Goal: Navigation & Orientation: Understand site structure

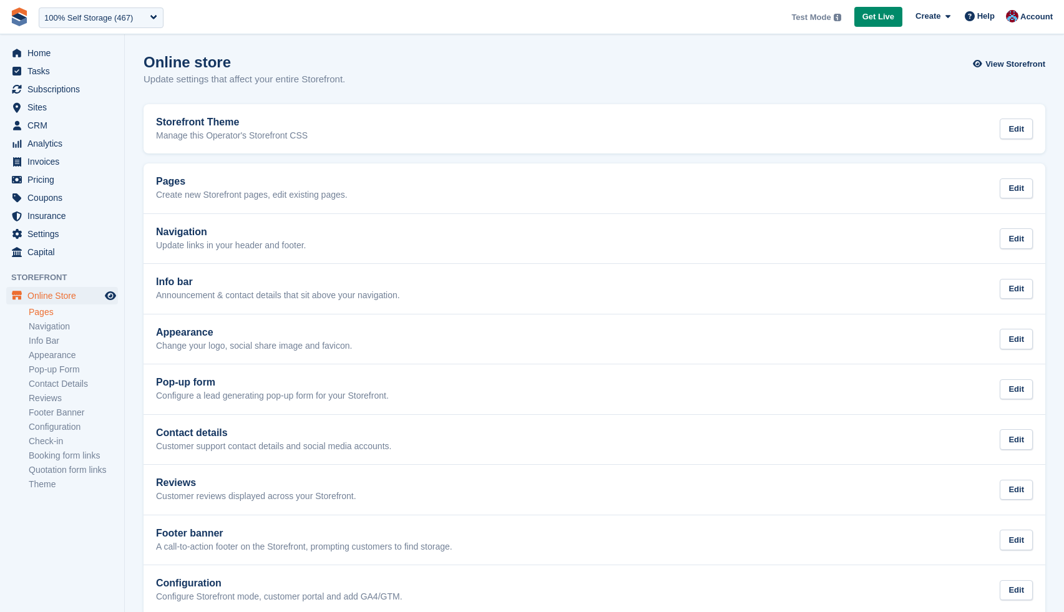
click at [52, 313] on link "Pages" at bounding box center [73, 312] width 89 height 12
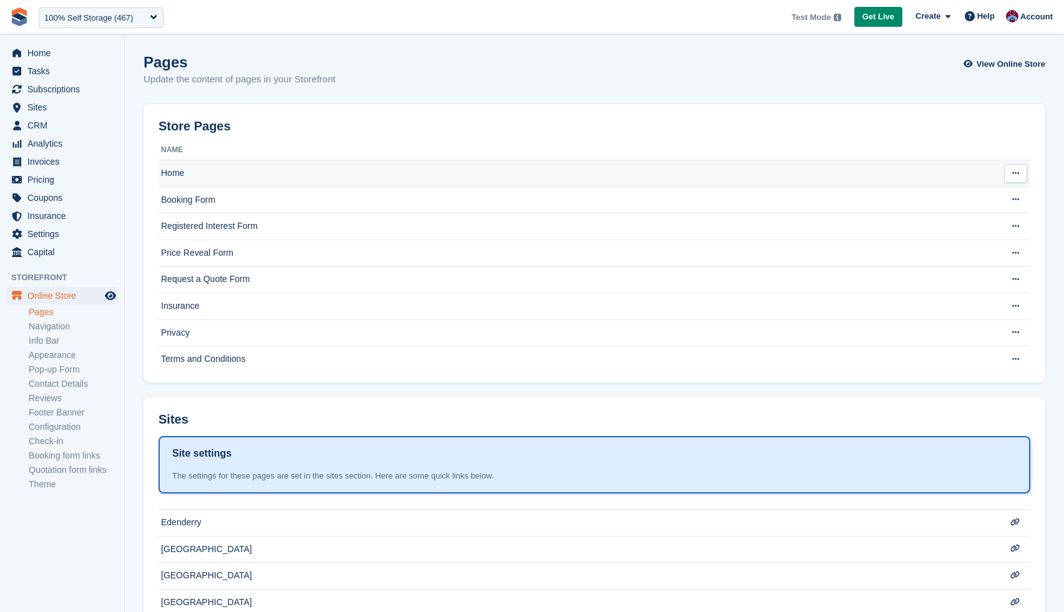
click at [188, 172] on td "Home" at bounding box center [572, 173] width 828 height 27
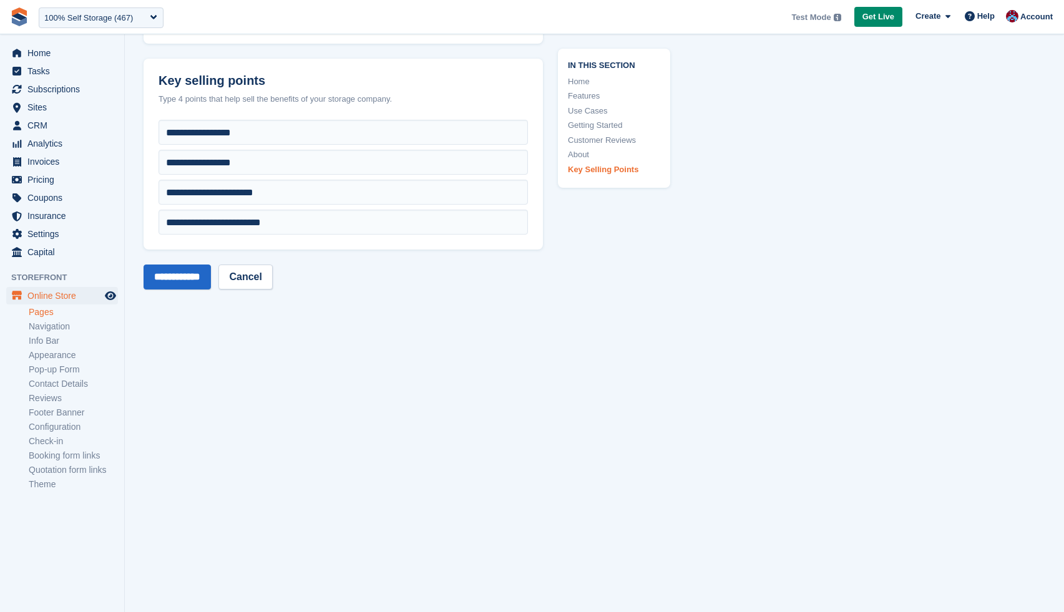
scroll to position [5061, 0]
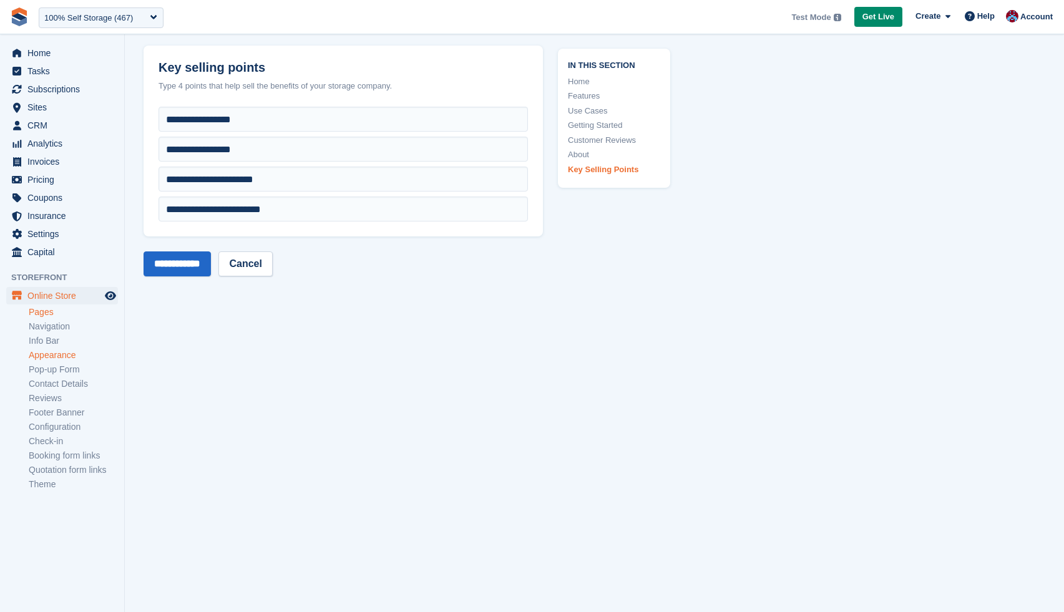
click at [50, 353] on link "Appearance" at bounding box center [73, 355] width 89 height 12
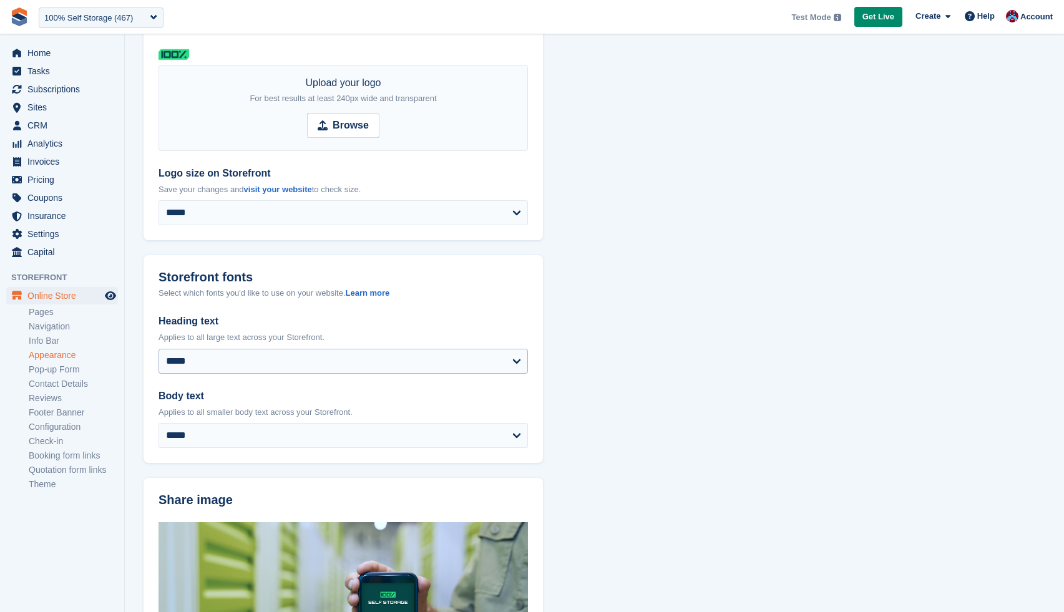
scroll to position [115, 0]
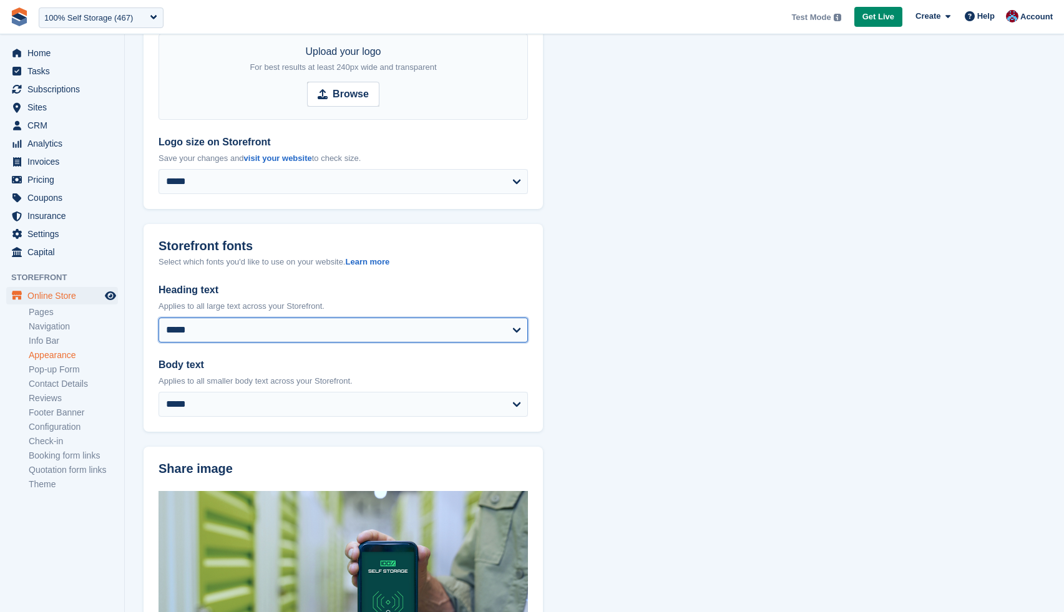
click at [397, 318] on select "**********" at bounding box center [342, 330] width 369 height 25
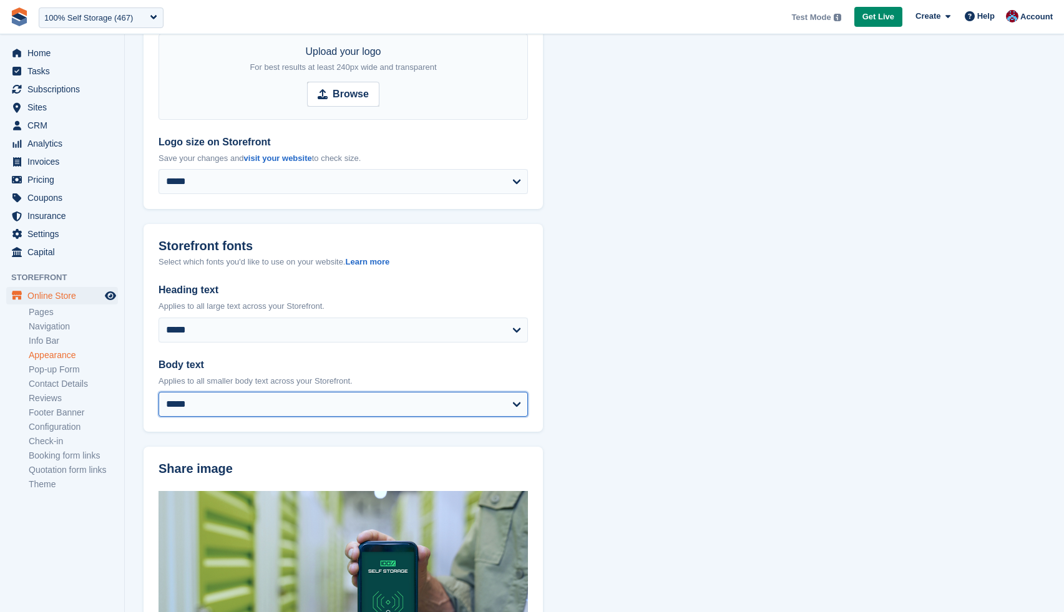
click at [465, 392] on select "**********" at bounding box center [342, 404] width 369 height 25
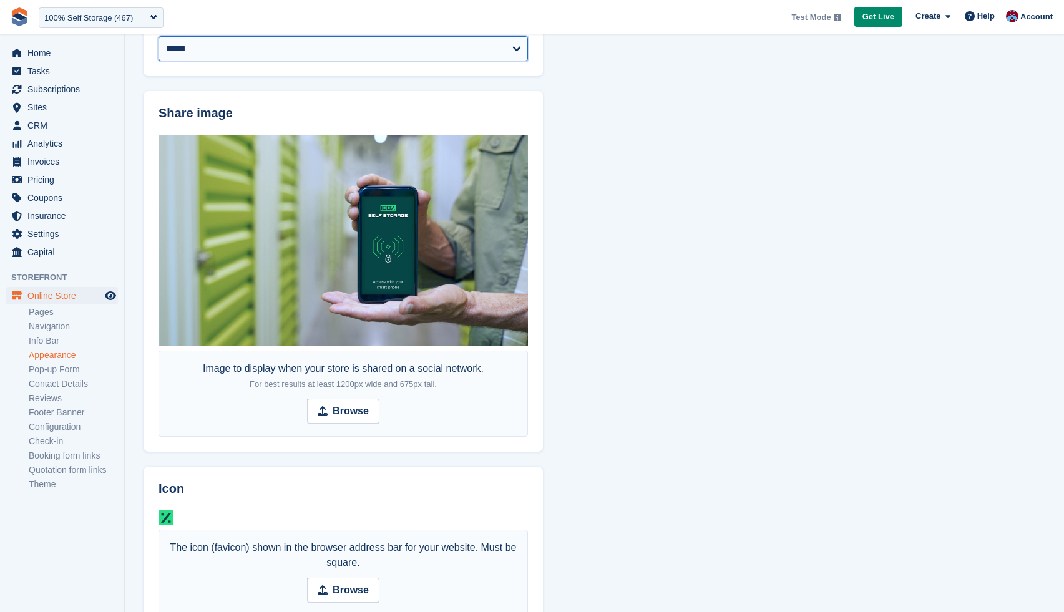
scroll to position [474, 0]
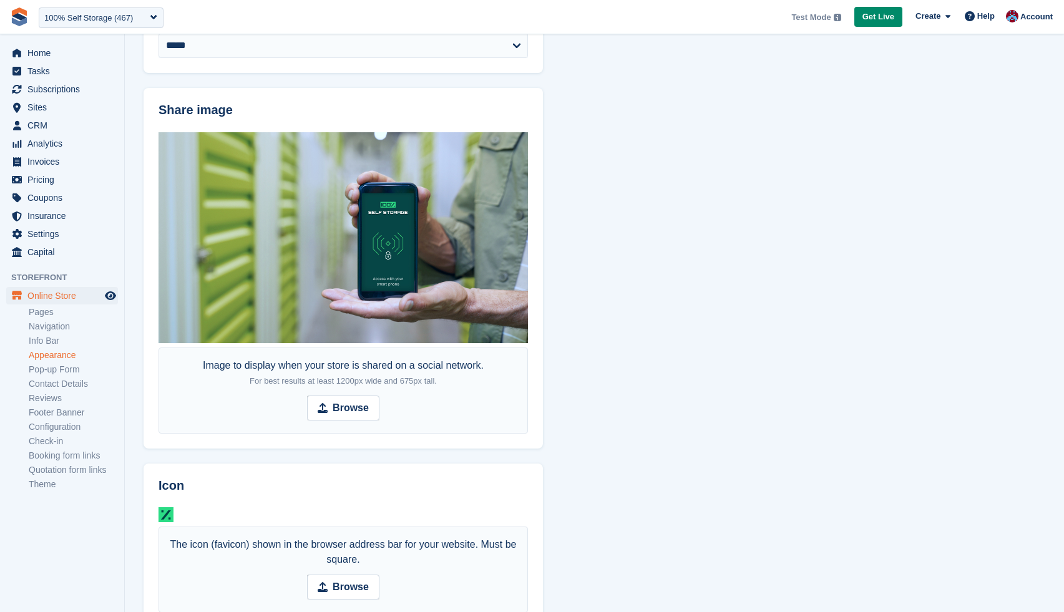
click at [53, 492] on div "Online Store Online Store Online Store Pages Navigation Info Bar Appearance Pop…" at bounding box center [62, 392] width 124 height 211
click at [52, 487] on link "Theme" at bounding box center [73, 485] width 89 height 12
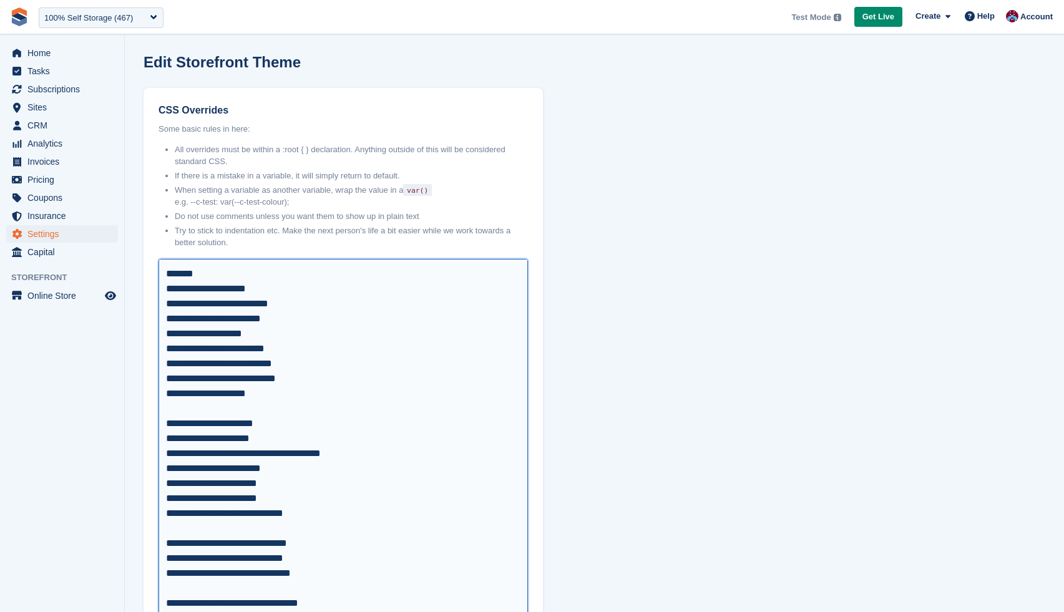
click at [249, 290] on textarea "CSS Overrides" at bounding box center [342, 491] width 369 height 464
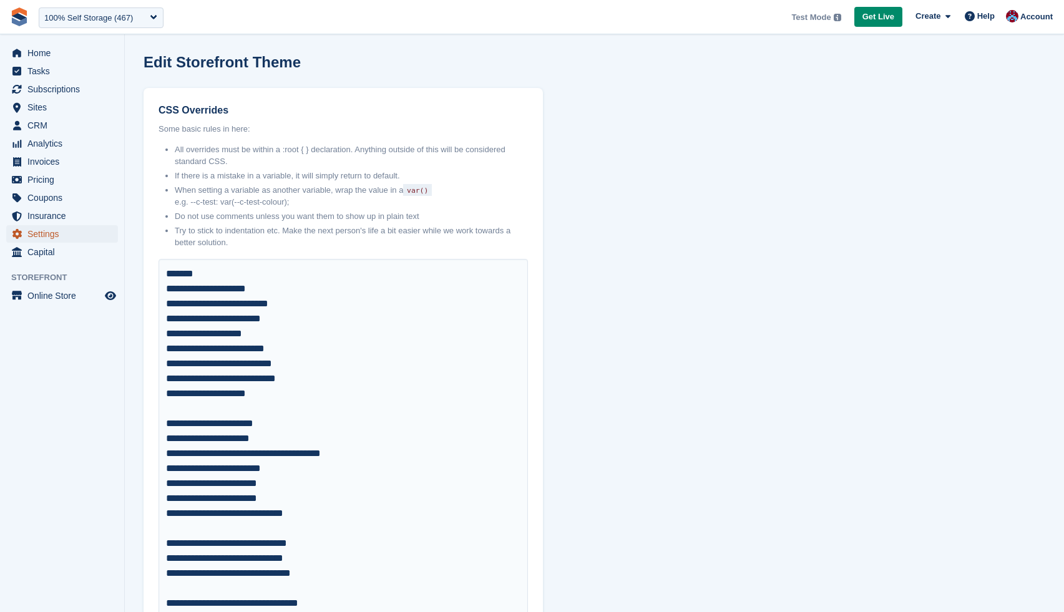
click at [20, 230] on icon "menu" at bounding box center [16, 234] width 9 height 10
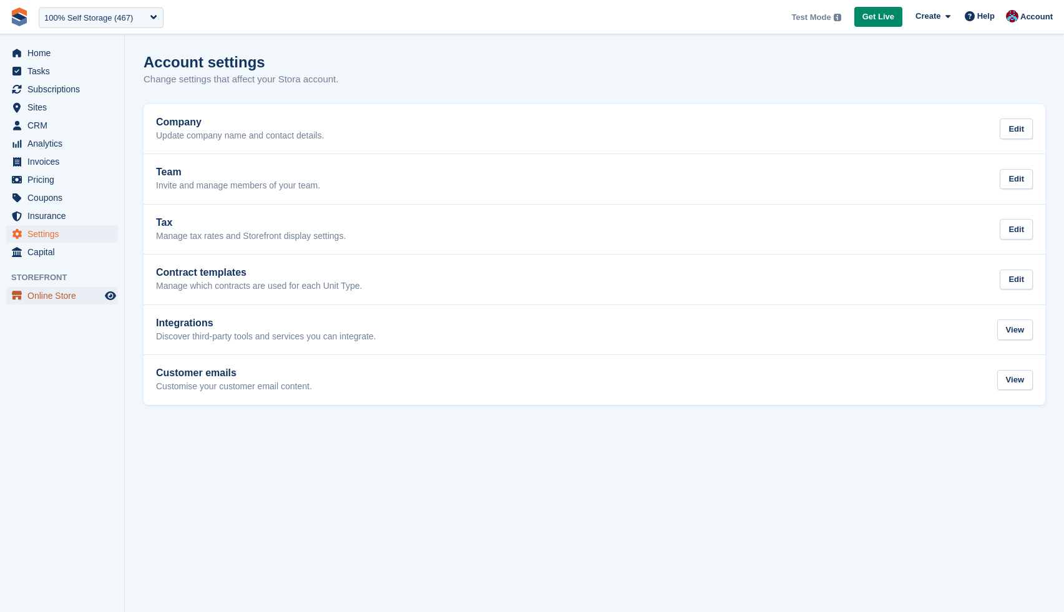
click at [42, 297] on span "Online Store" at bounding box center [64, 295] width 75 height 17
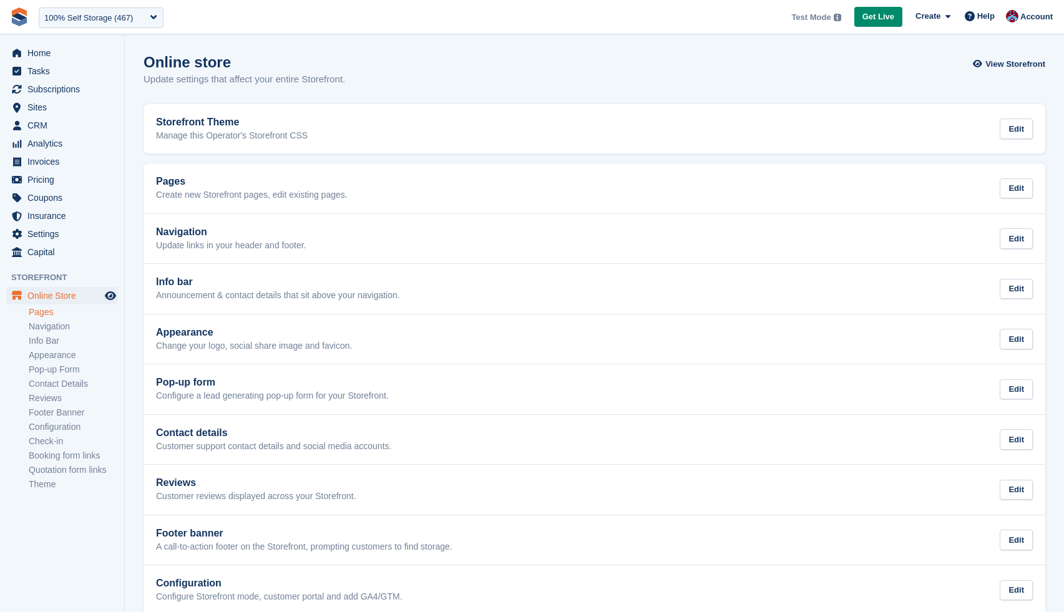
click at [46, 314] on link "Pages" at bounding box center [73, 312] width 89 height 12
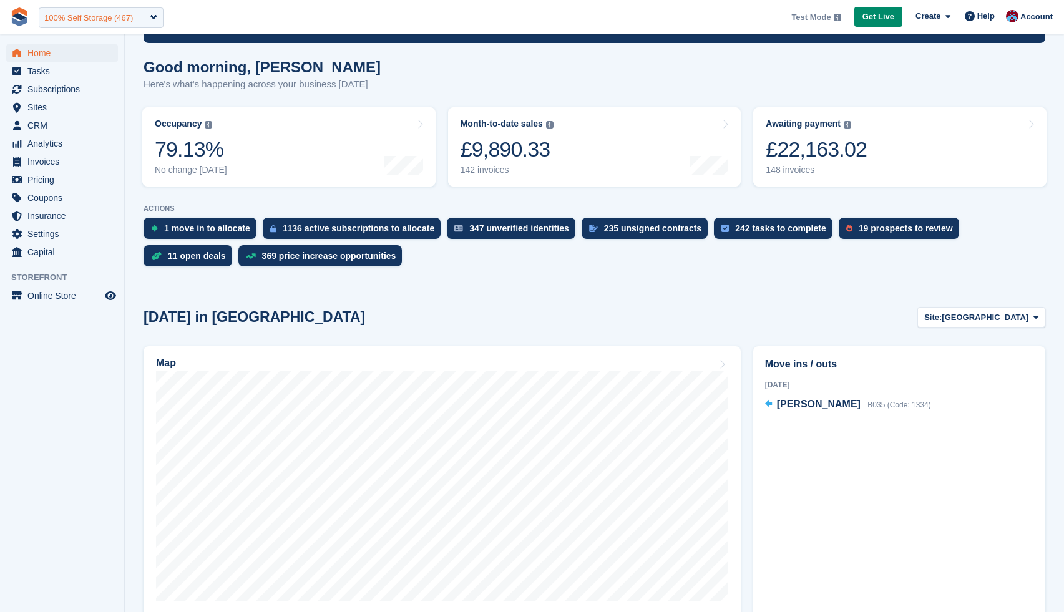
scroll to position [92, 0]
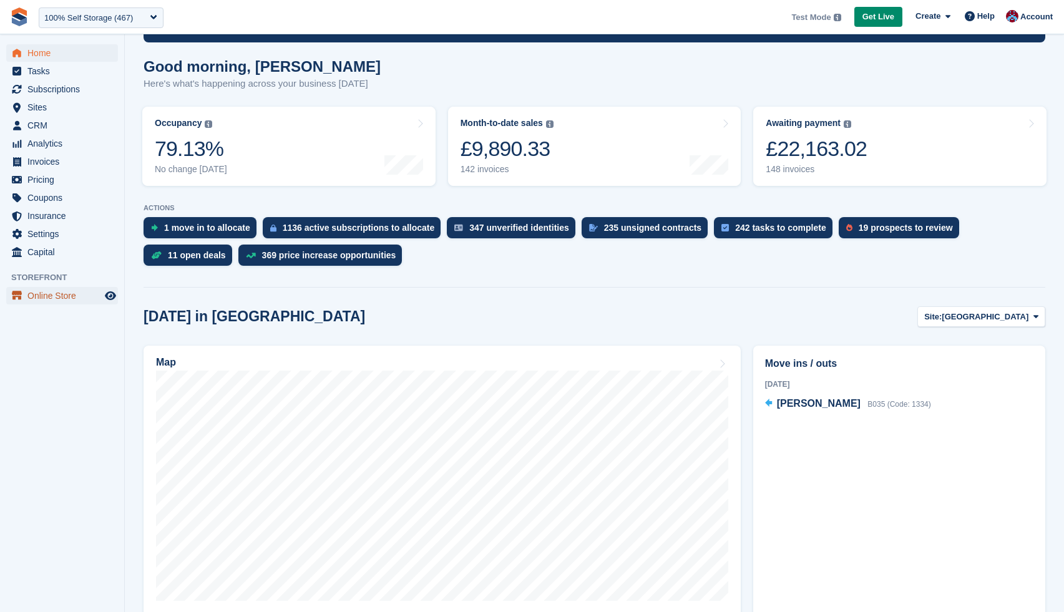
click at [29, 298] on span "Online Store" at bounding box center [64, 295] width 75 height 17
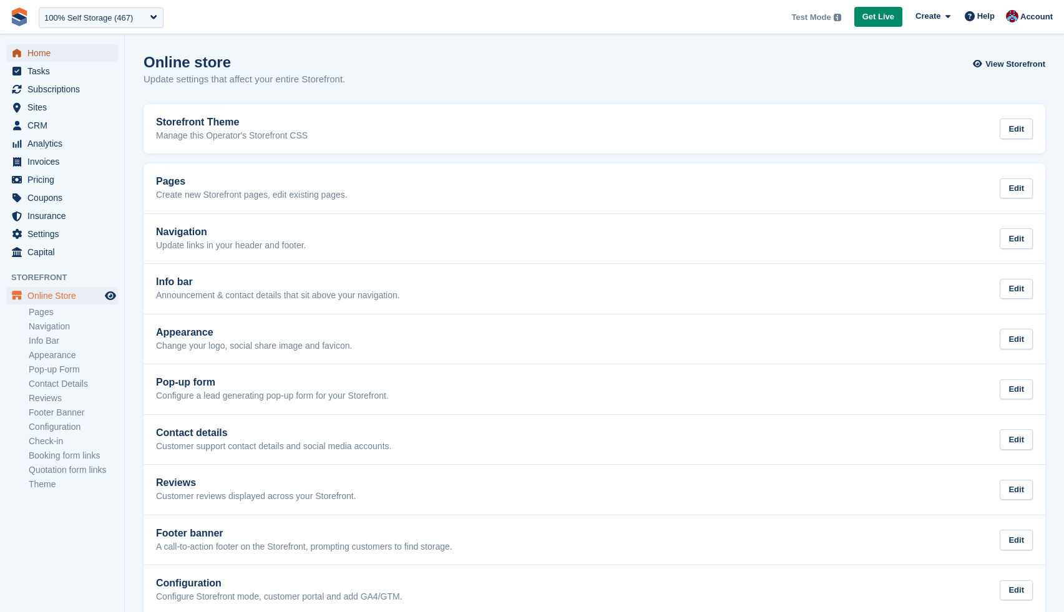
click at [43, 53] on span "Home" at bounding box center [64, 52] width 75 height 17
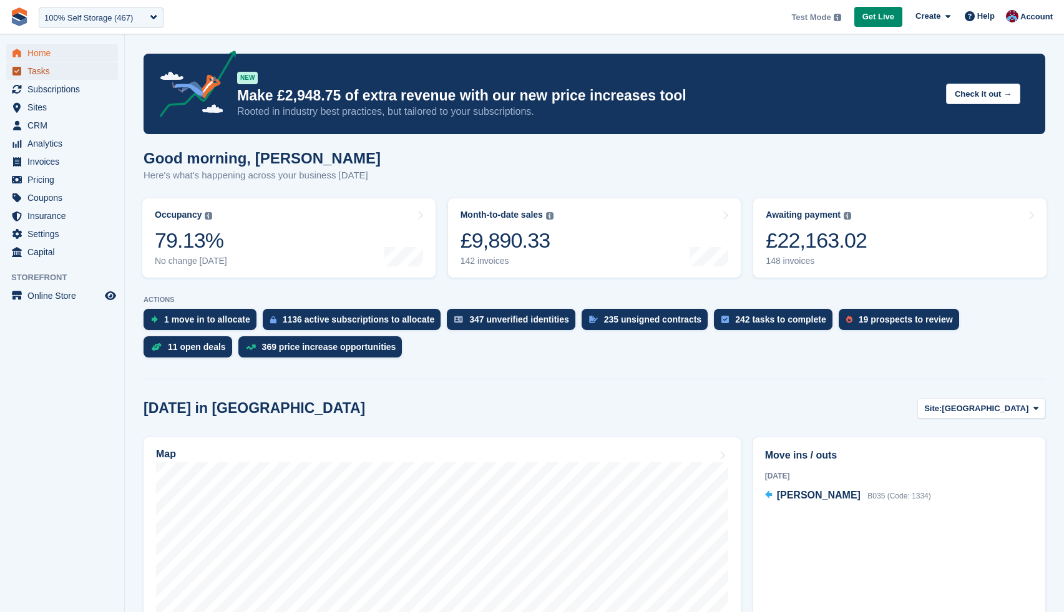
click at [31, 69] on span "Tasks" at bounding box center [64, 70] width 75 height 17
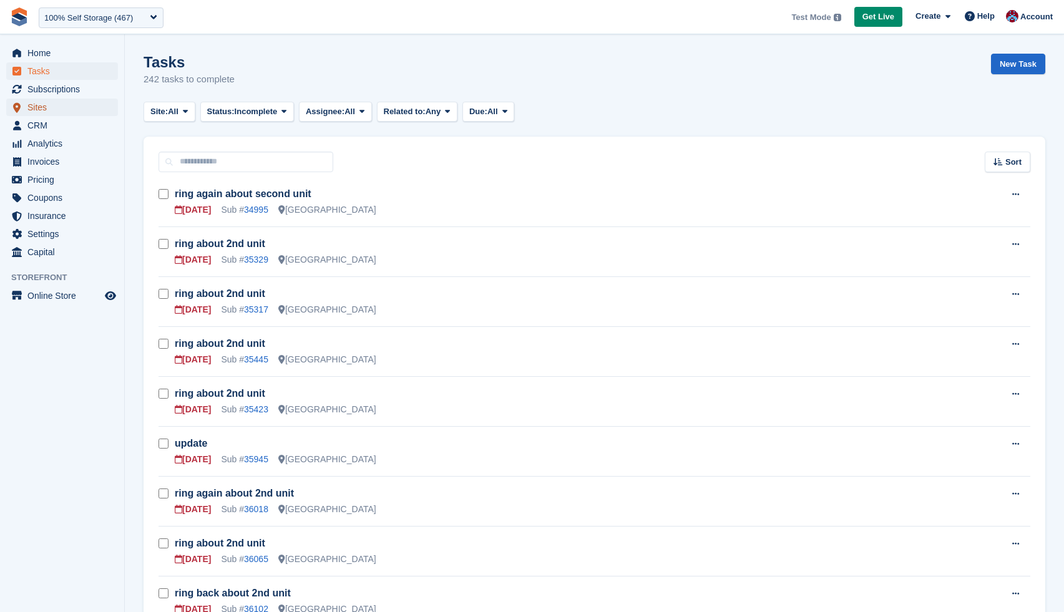
click at [42, 112] on span "Sites" at bounding box center [64, 107] width 75 height 17
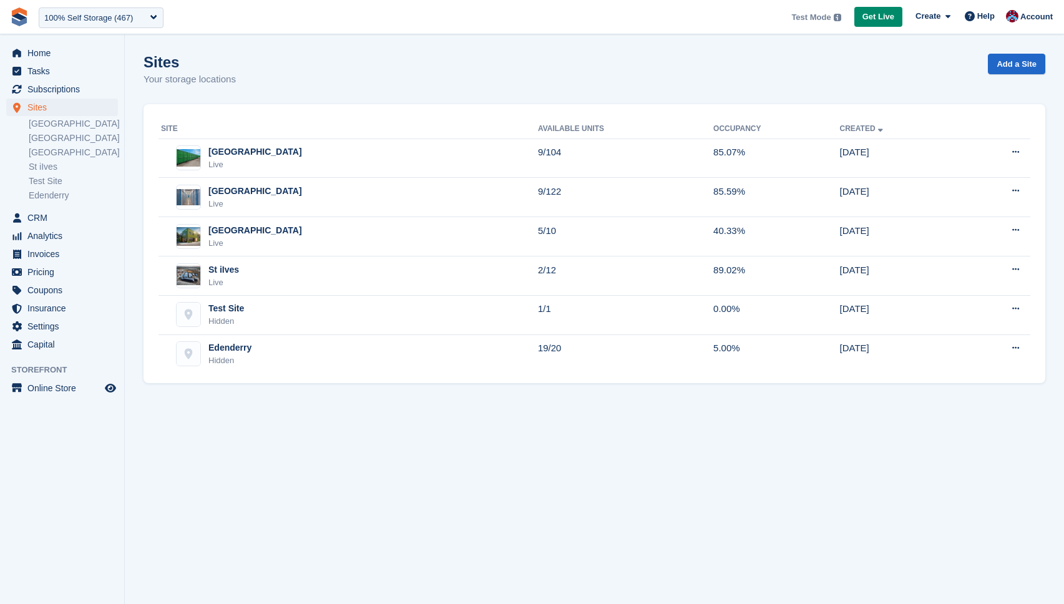
click at [49, 556] on aside "Home Tasks Subscriptions Subscriptions Subscriptions Contracts Price increases …" at bounding box center [62, 305] width 124 height 542
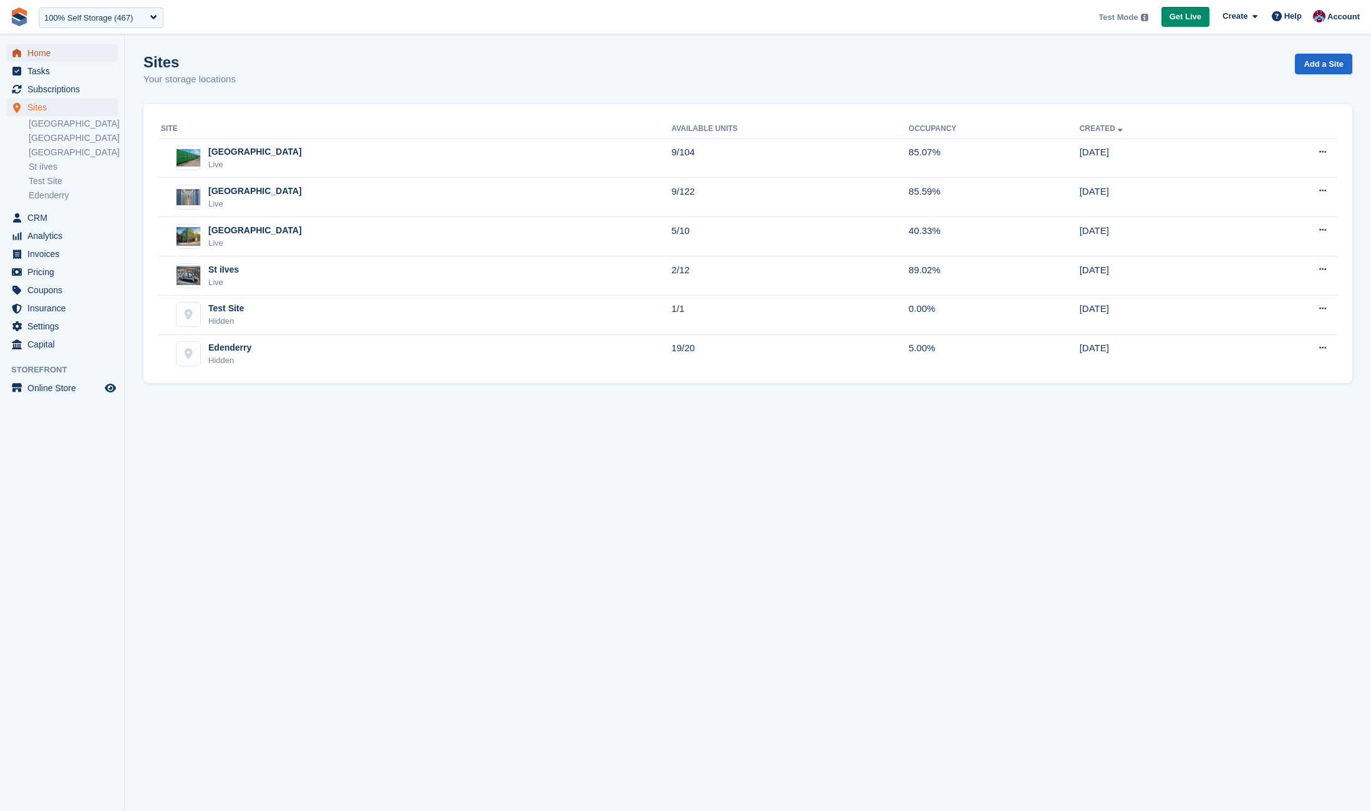
click at [44, 59] on span "Home" at bounding box center [64, 52] width 75 height 17
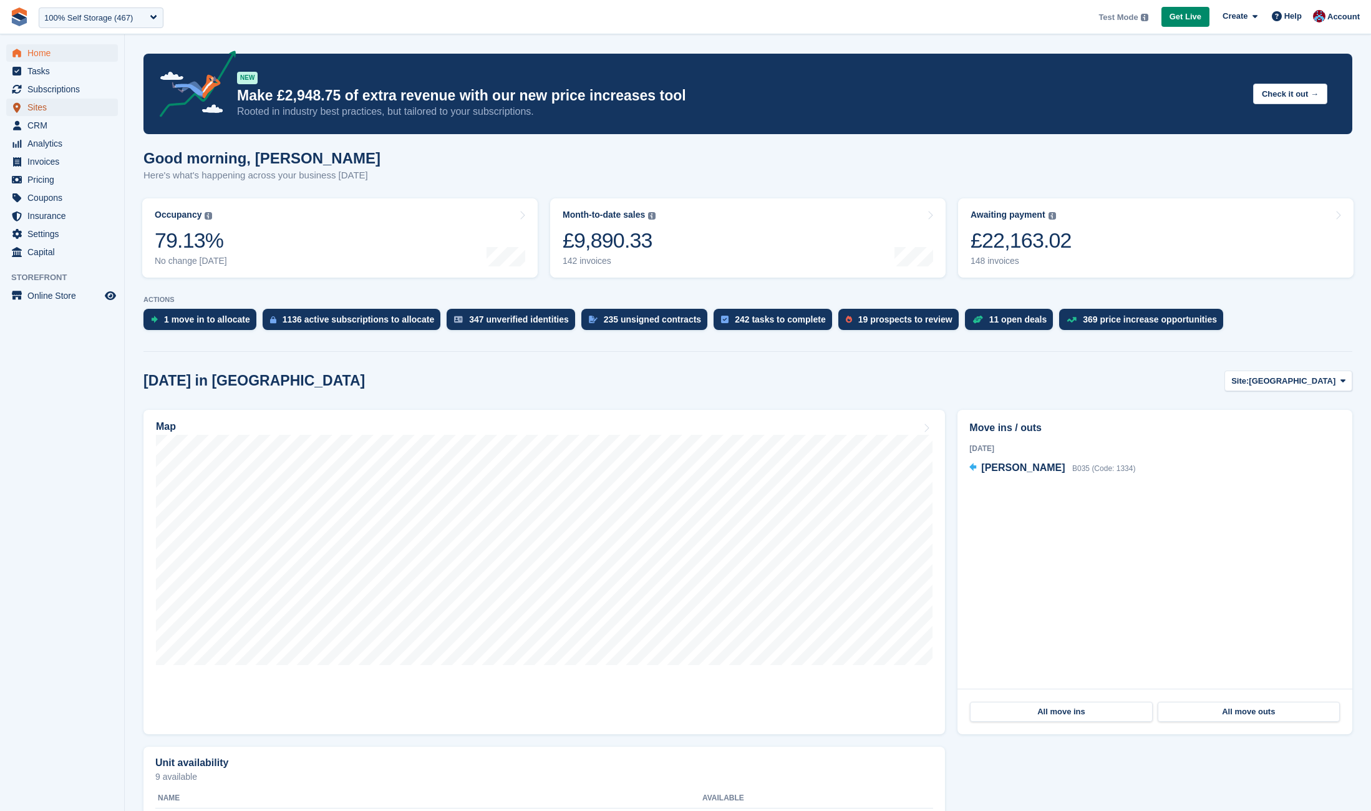
click at [49, 103] on span "Sites" at bounding box center [64, 107] width 75 height 17
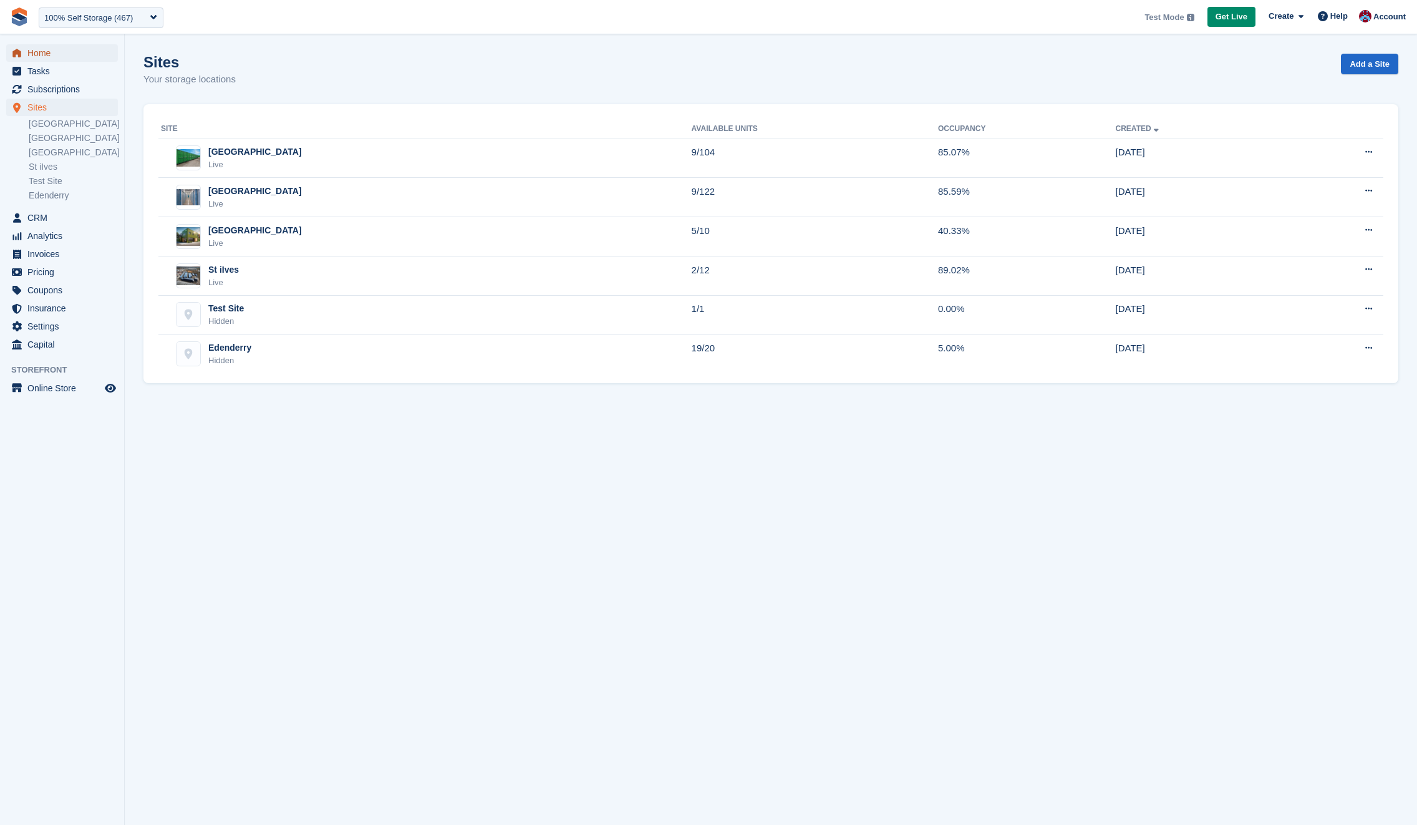
click at [34, 51] on span "Home" at bounding box center [64, 52] width 75 height 17
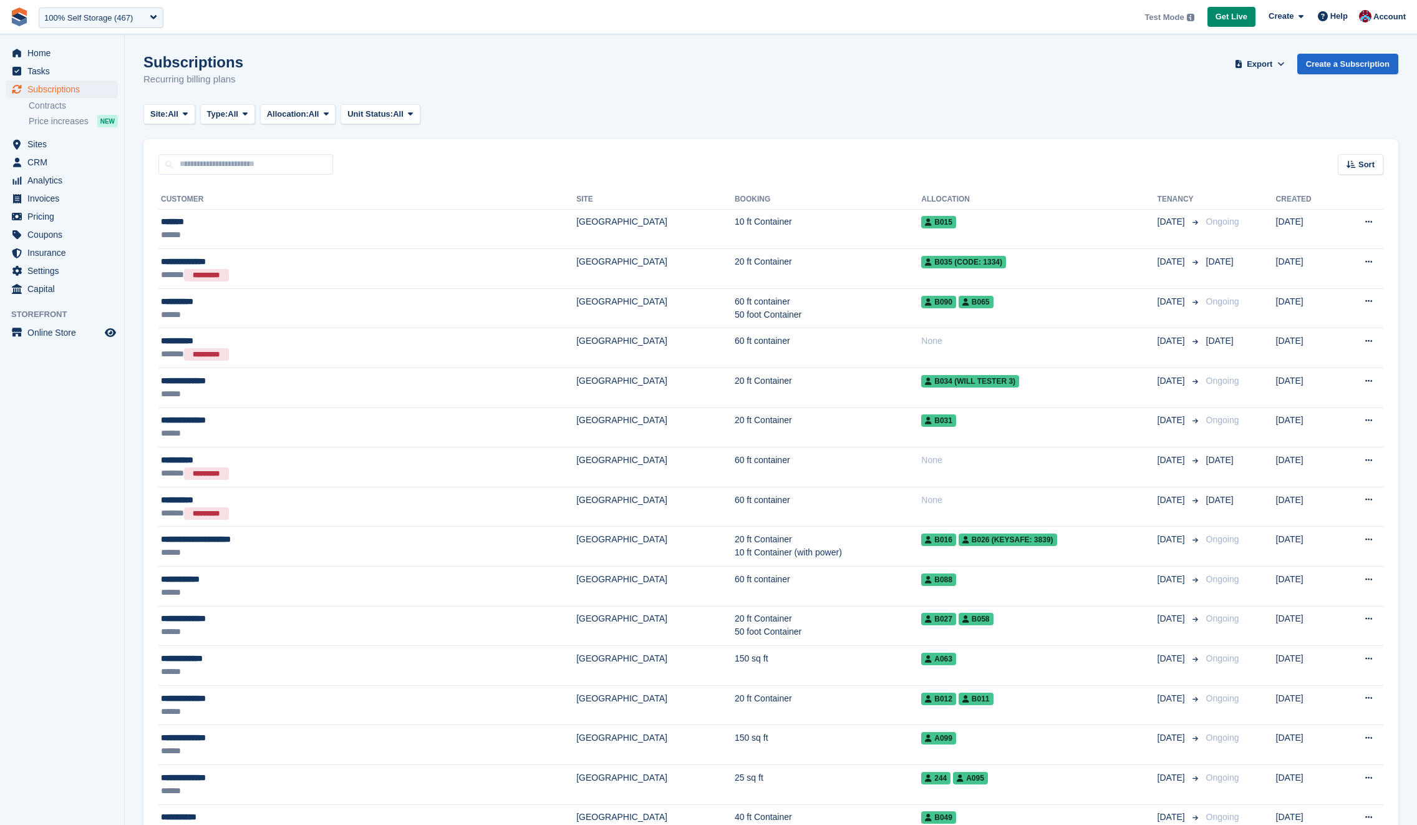
click at [598, 71] on div "Subscriptions Recurring billing plans Export Export Subscriptions Export a CSV …" at bounding box center [770, 78] width 1255 height 48
click at [27, 46] on span "Home" at bounding box center [64, 52] width 75 height 17
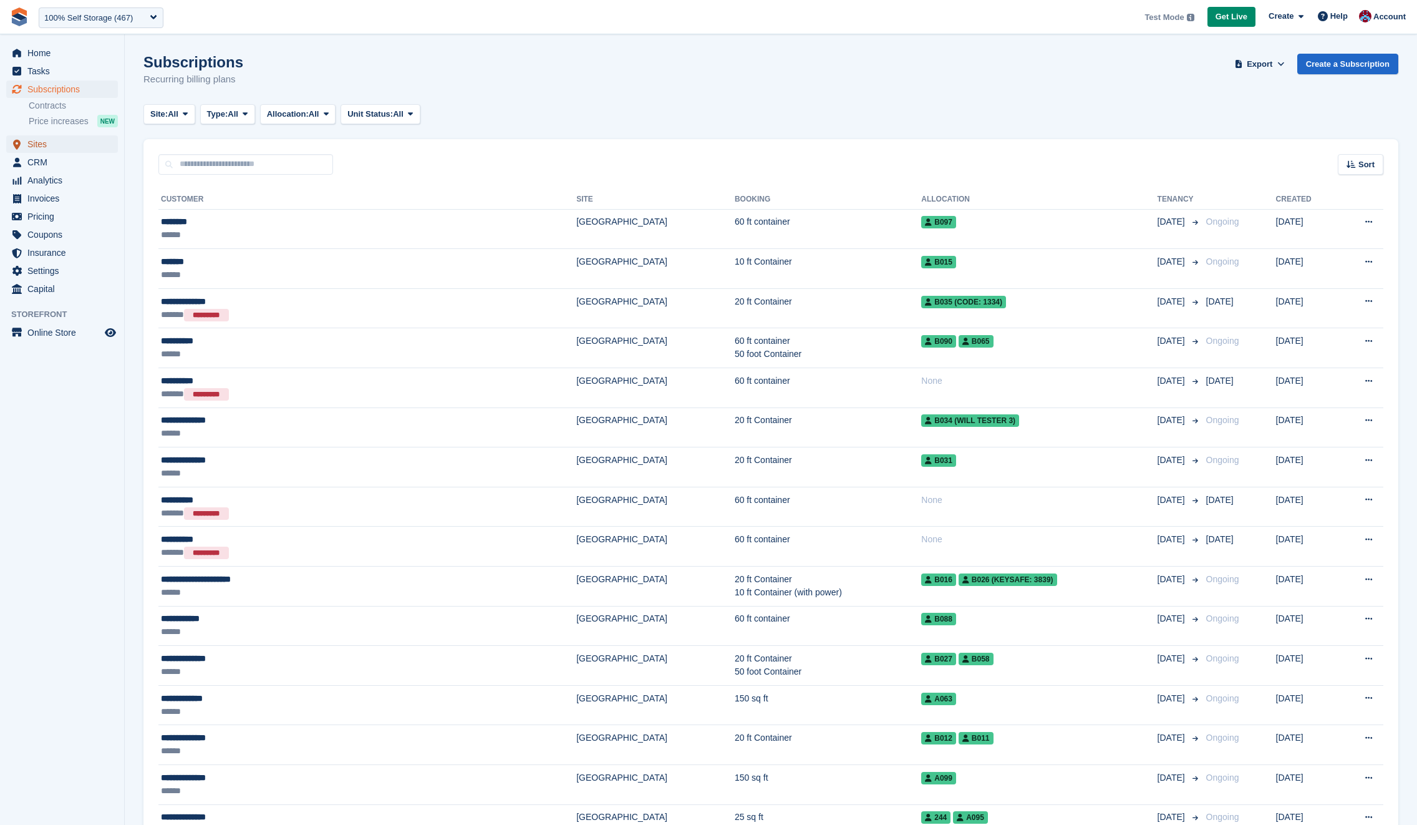
click at [37, 149] on span "Sites" at bounding box center [64, 143] width 75 height 17
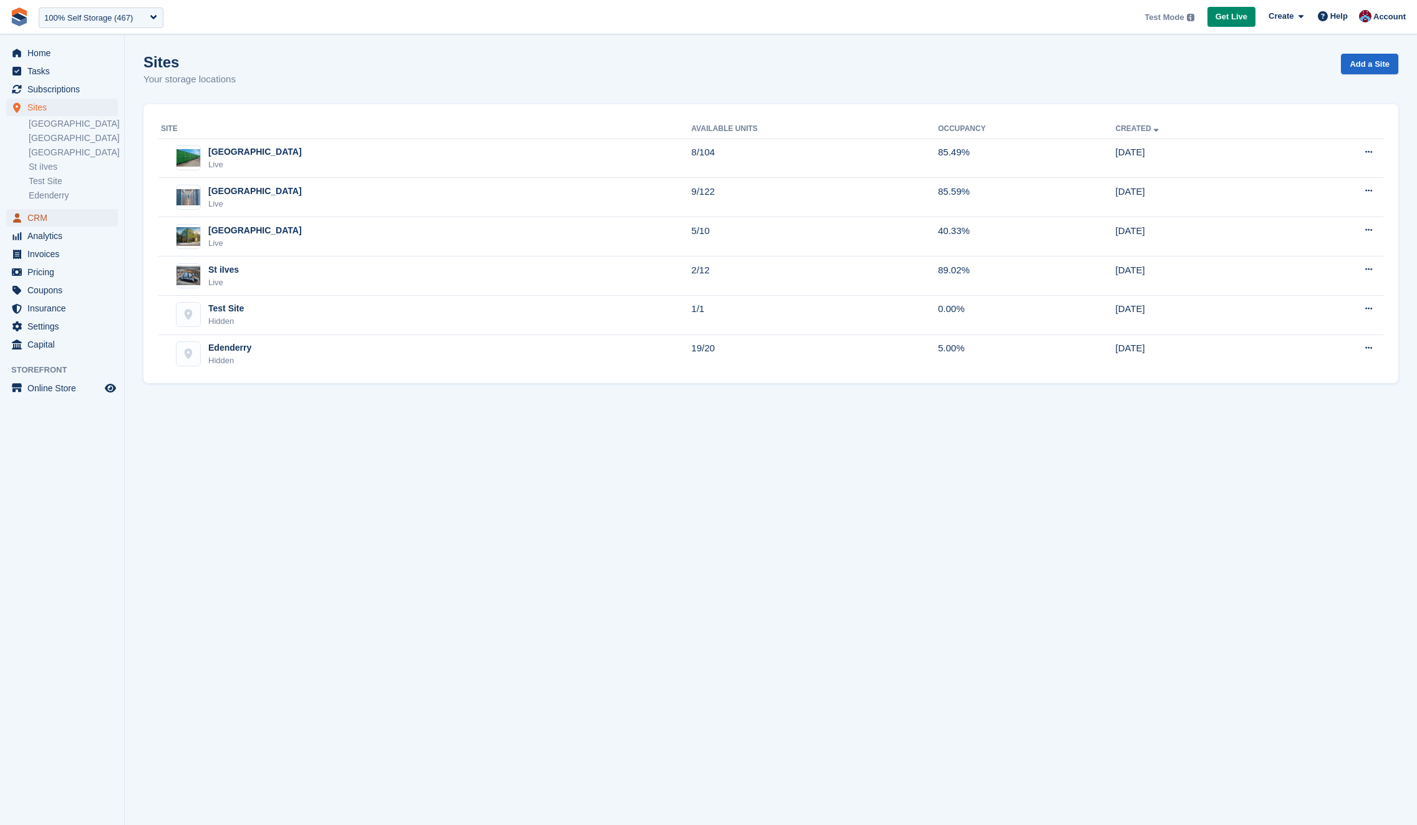
click at [38, 221] on span "CRM" at bounding box center [64, 217] width 75 height 17
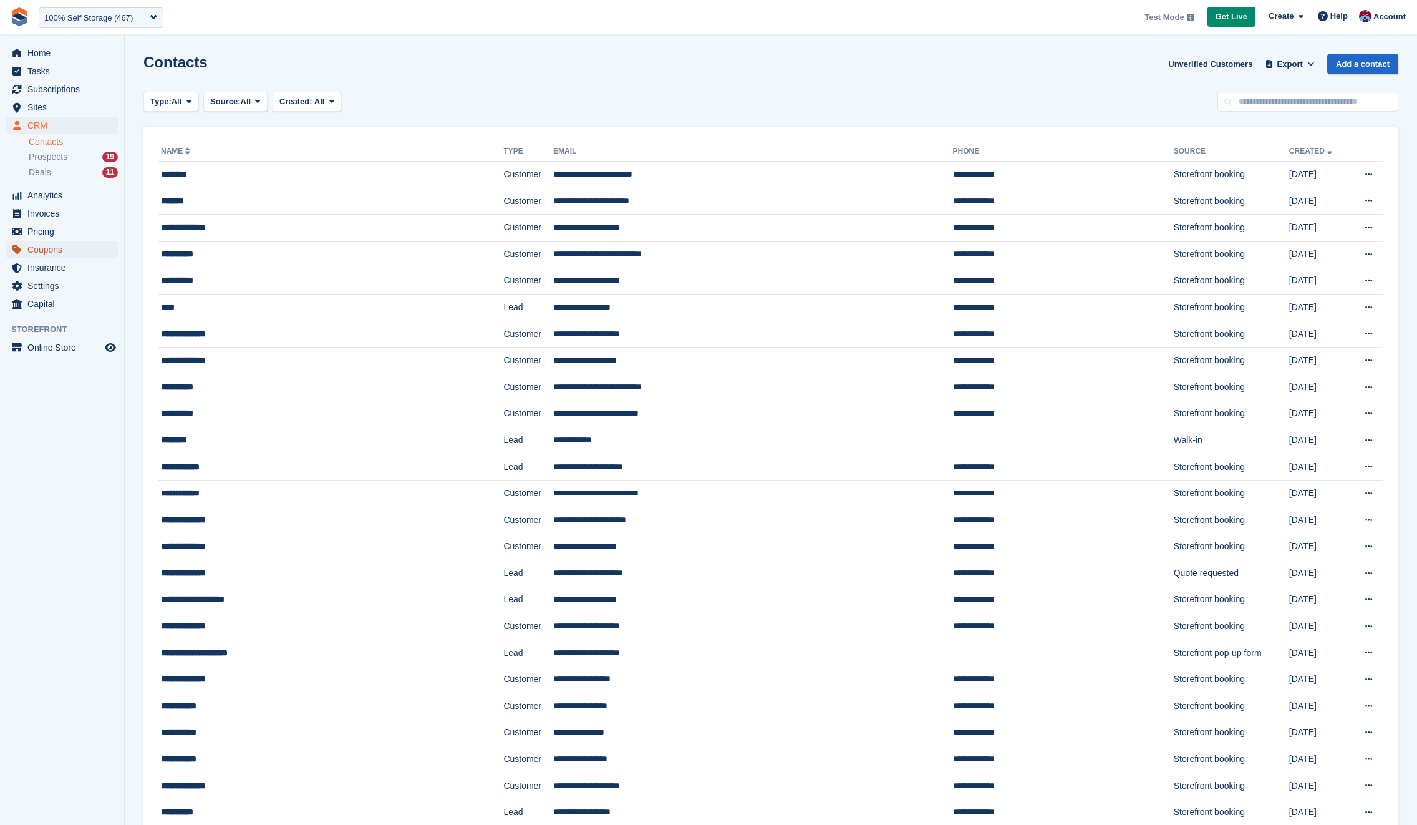
click at [45, 244] on span "Coupons" at bounding box center [64, 249] width 75 height 17
